Goal: Check status: Check status

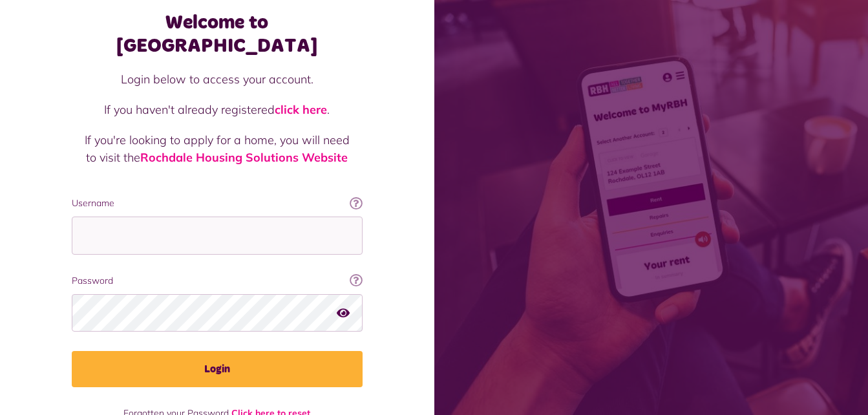
scroll to position [72, 0]
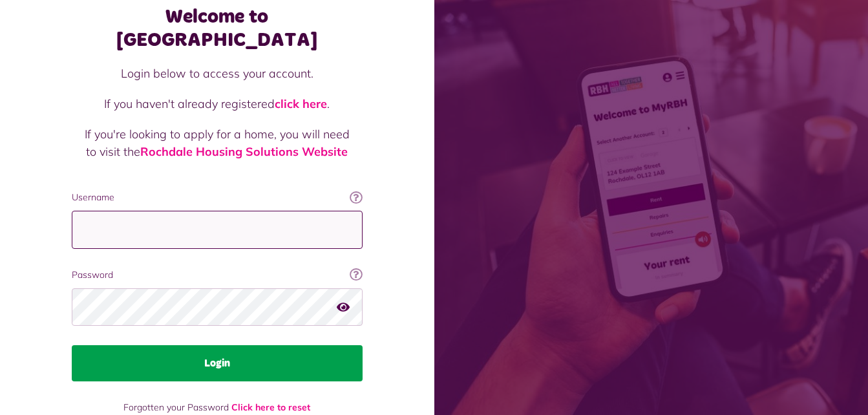
type input "**********"
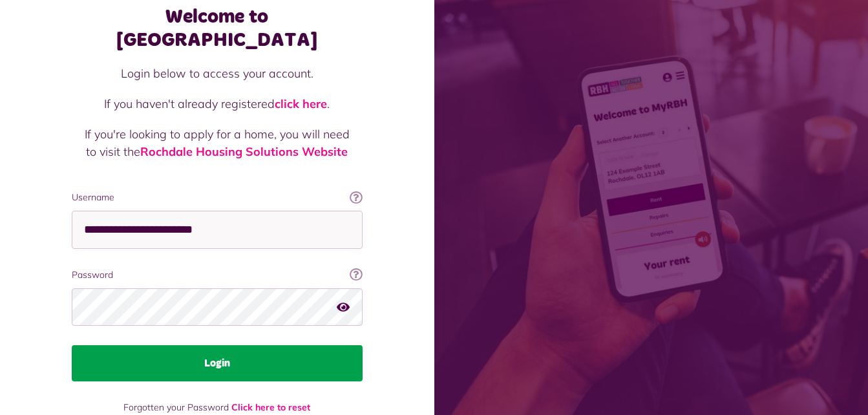
click at [239, 345] on button "Login" at bounding box center [217, 363] width 291 height 36
click at [222, 345] on button "Login" at bounding box center [217, 363] width 291 height 36
click at [231, 345] on button "Login" at bounding box center [217, 363] width 291 height 36
click at [233, 348] on button "Login" at bounding box center [217, 363] width 291 height 36
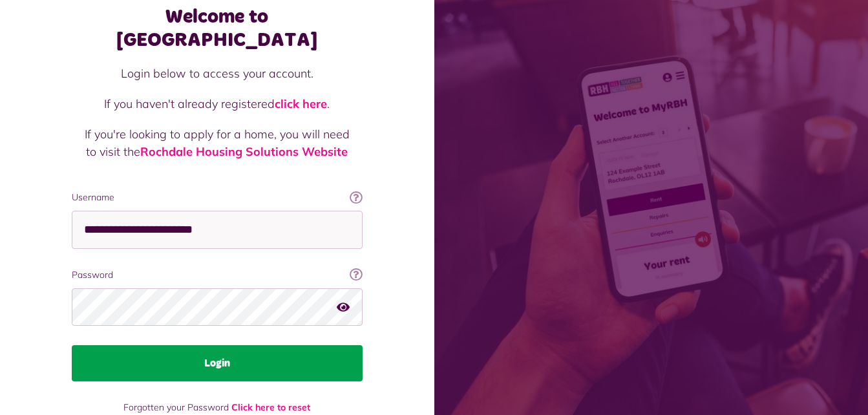
click at [233, 348] on button "Login" at bounding box center [217, 363] width 291 height 36
click at [213, 345] on button "Login" at bounding box center [217, 363] width 291 height 36
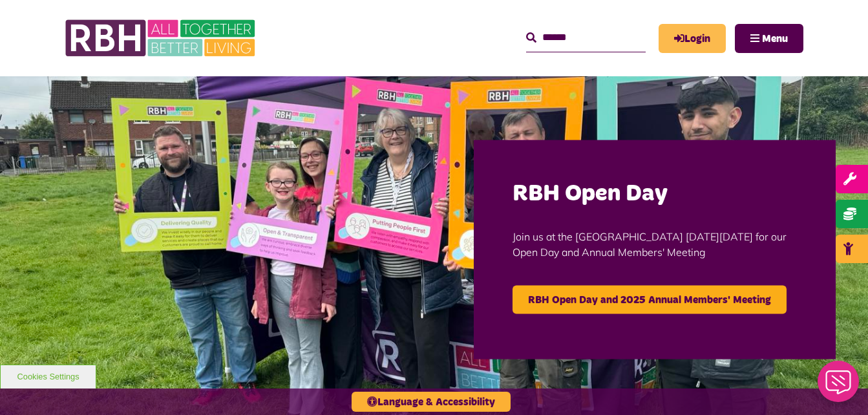
click at [693, 36] on link "Login" at bounding box center [692, 38] width 67 height 29
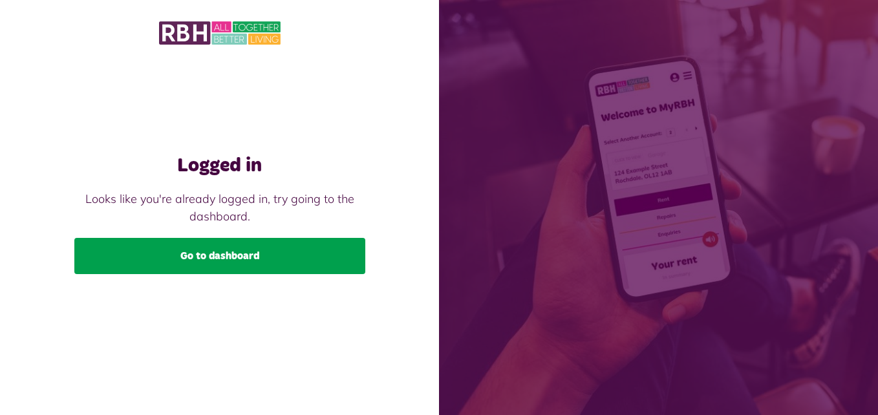
click at [252, 244] on link "Go to dashboard" at bounding box center [219, 256] width 291 height 36
click at [236, 250] on link "Go to dashboard" at bounding box center [219, 256] width 291 height 36
click at [228, 250] on link "Go to dashboard" at bounding box center [219, 256] width 291 height 36
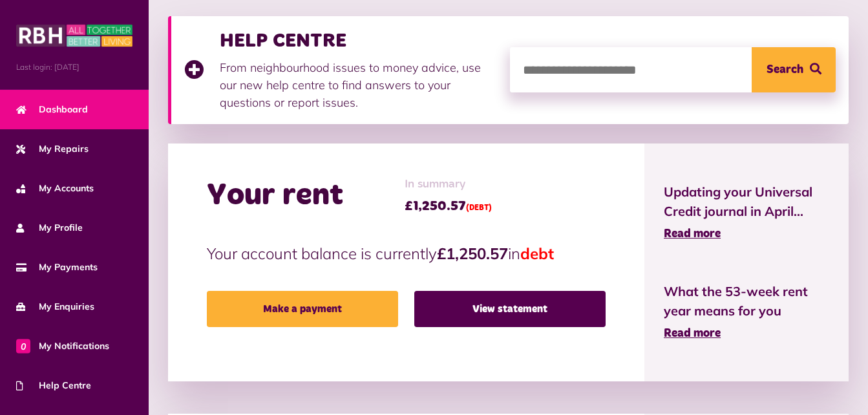
scroll to position [270, 0]
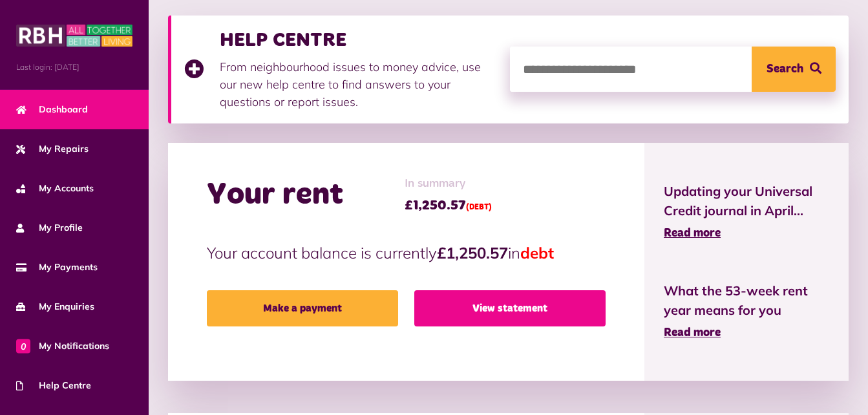
click at [515, 310] on link "View statement" at bounding box center [509, 308] width 191 height 36
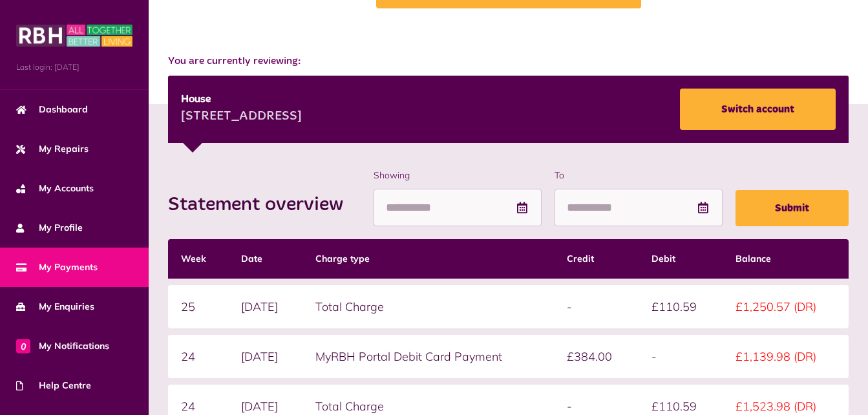
scroll to position [109, 0]
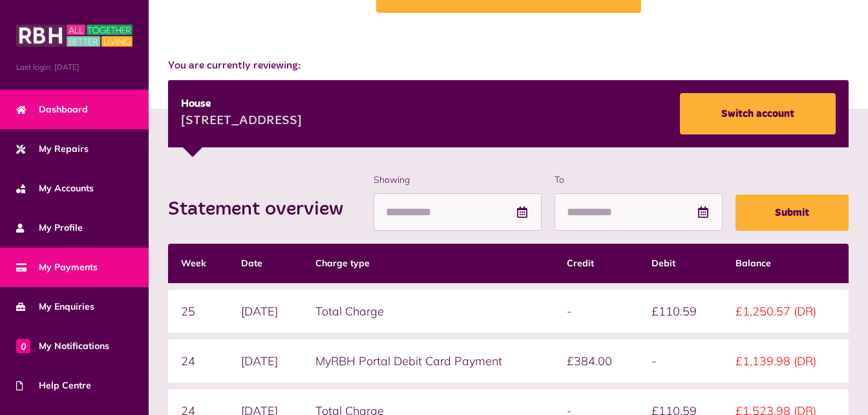
drag, startPoint x: 78, startPoint y: 266, endPoint x: 26, endPoint y: 105, distance: 169.3
drag, startPoint x: 26, startPoint y: 105, endPoint x: 10, endPoint y: 102, distance: 15.8
click at [10, 102] on link "Dashboard" at bounding box center [74, 109] width 149 height 39
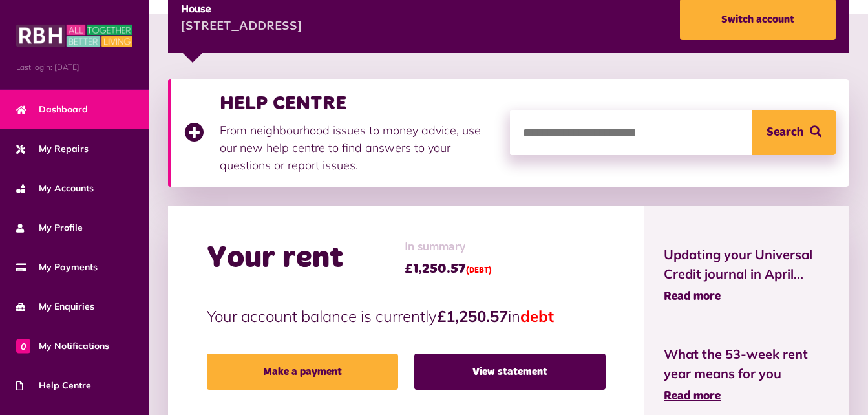
scroll to position [206, 0]
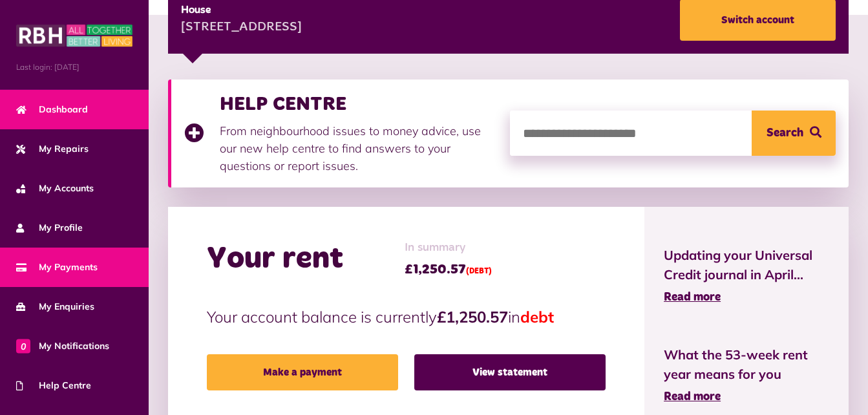
click at [72, 263] on span "My Payments" at bounding box center [56, 268] width 81 height 14
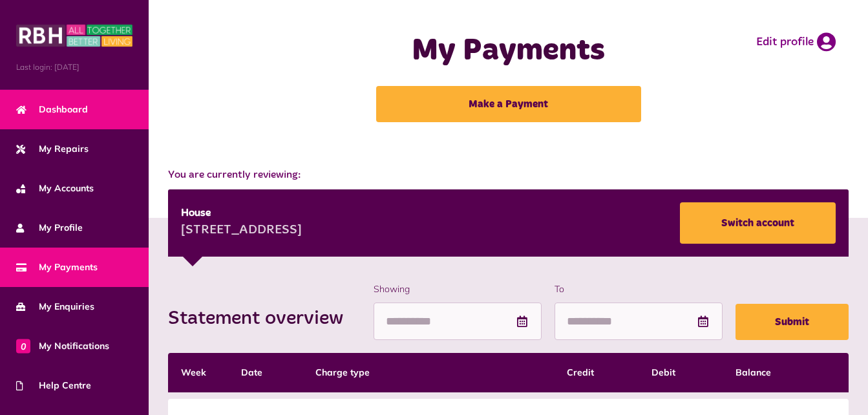
click at [76, 107] on span "Dashboard" at bounding box center [52, 110] width 72 height 14
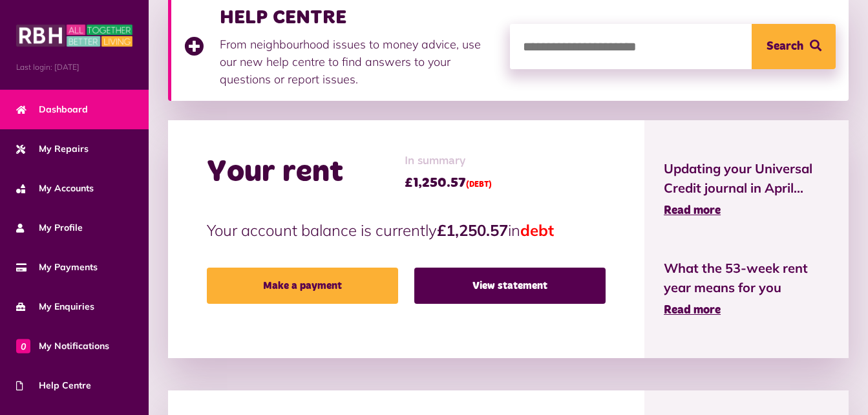
scroll to position [293, 0]
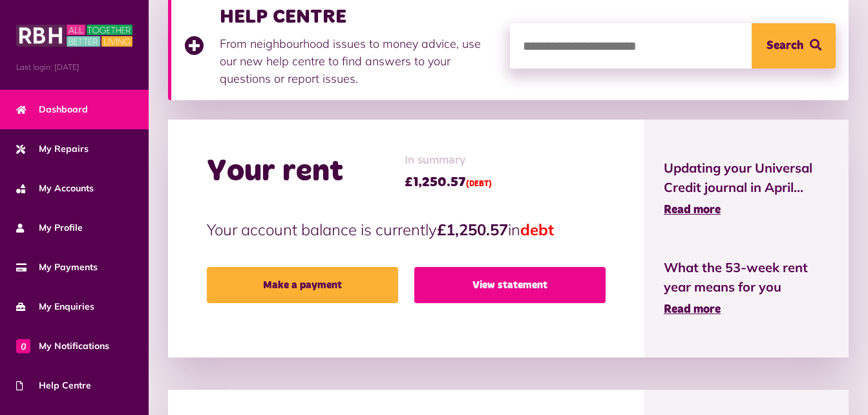
click at [495, 289] on link "View statement" at bounding box center [509, 285] width 191 height 36
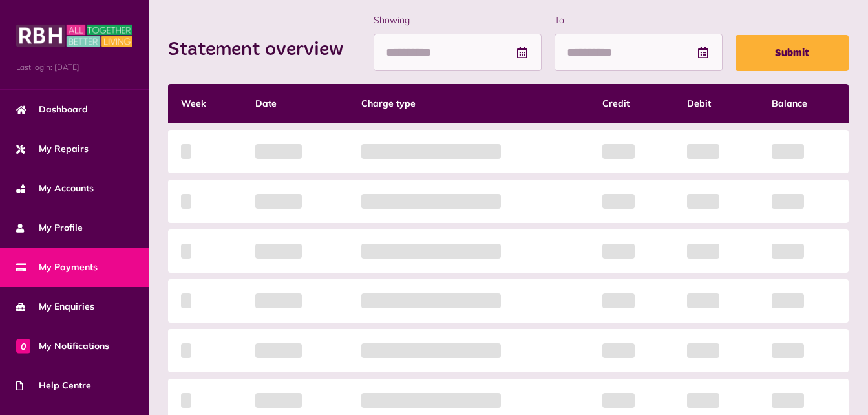
scroll to position [383, 0]
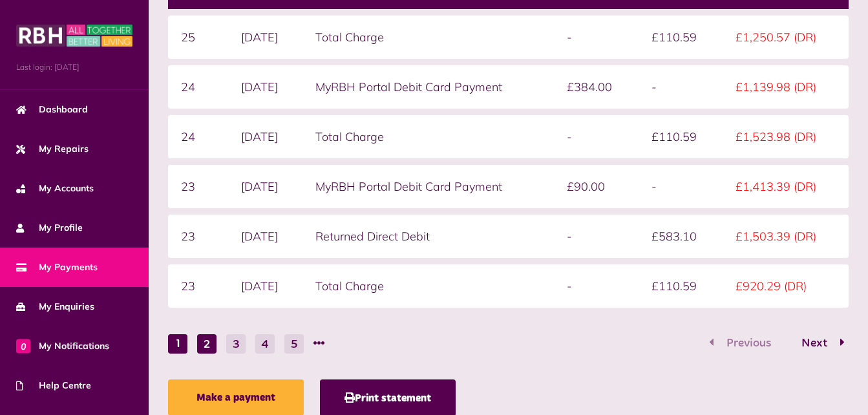
click at [208, 348] on button "2" at bounding box center [206, 343] width 19 height 19
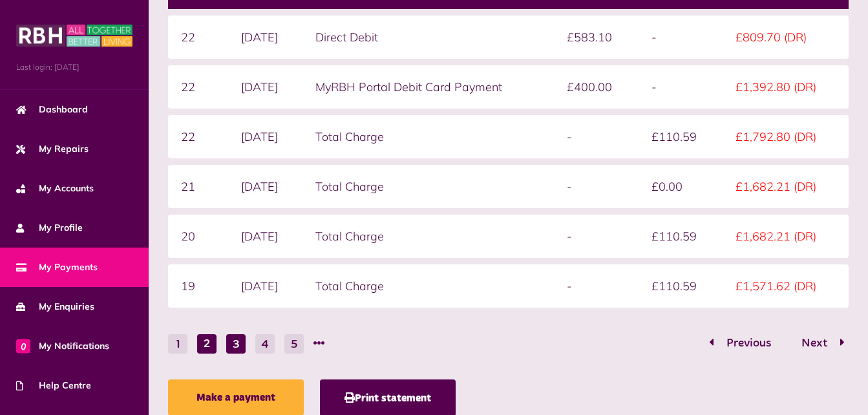
click at [231, 343] on button "3" at bounding box center [235, 343] width 19 height 19
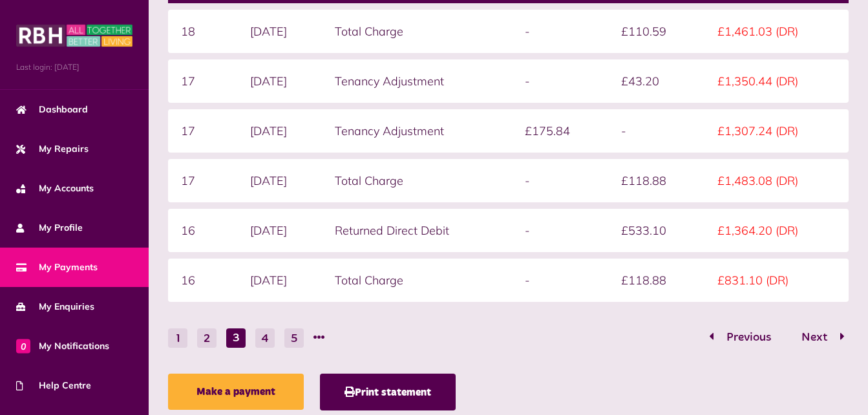
scroll to position [429, 0]
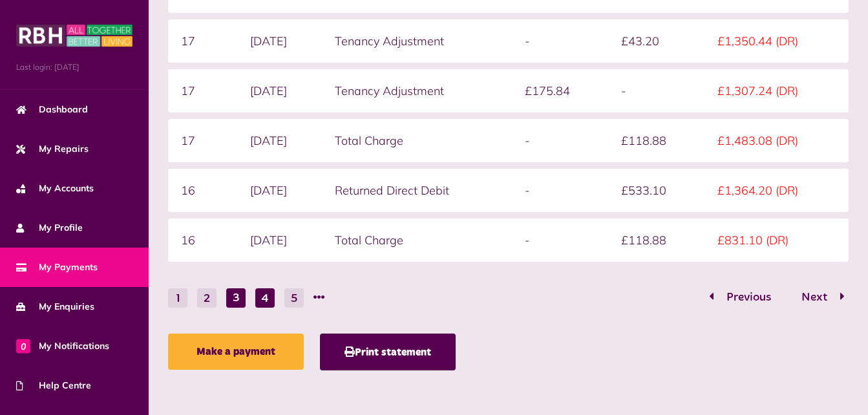
click at [268, 299] on button "4" at bounding box center [264, 297] width 19 height 19
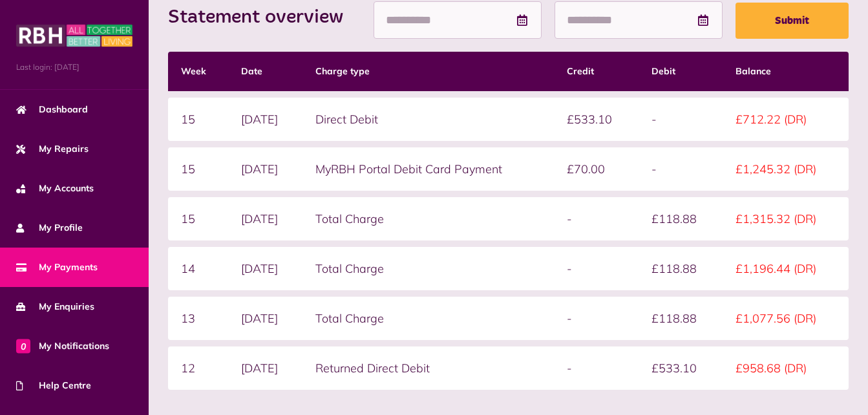
scroll to position [301, 0]
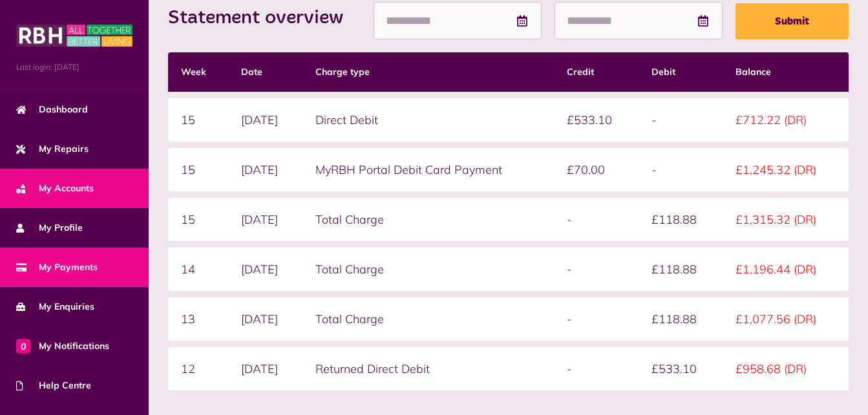
click at [89, 176] on link "My Accounts" at bounding box center [74, 188] width 149 height 39
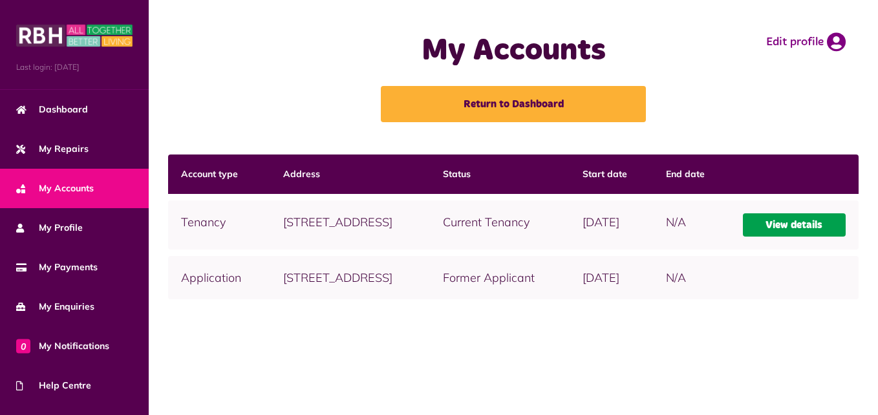
click at [783, 237] on link "View details" at bounding box center [794, 224] width 103 height 23
drag, startPoint x: 800, startPoint y: 263, endPoint x: 800, endPoint y: 244, distance: 19.4
click at [800, 244] on td "View details" at bounding box center [794, 224] width 129 height 49
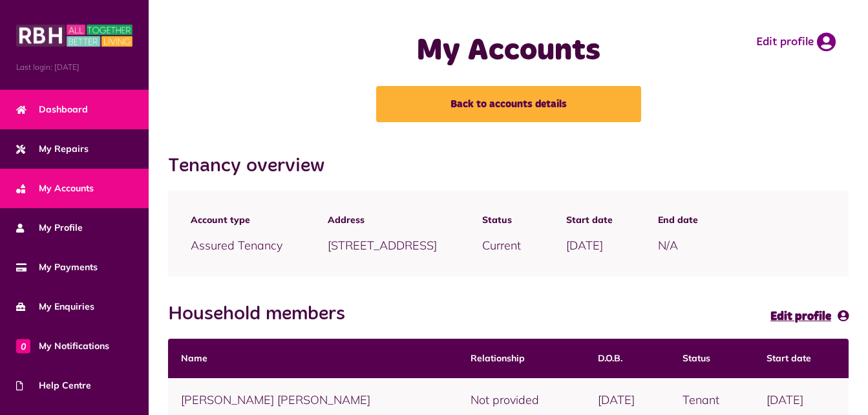
click at [92, 108] on link "Dashboard" at bounding box center [74, 109] width 149 height 39
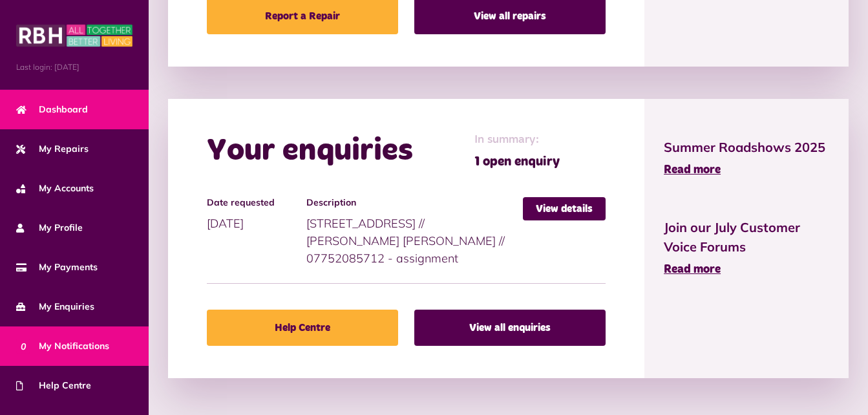
scroll to position [108, 0]
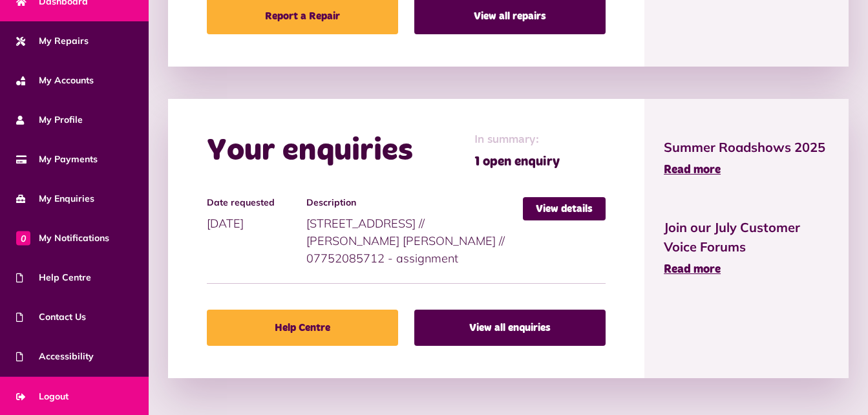
click at [63, 399] on span "Logout" at bounding box center [42, 397] width 52 height 14
